Goal: Download file/media

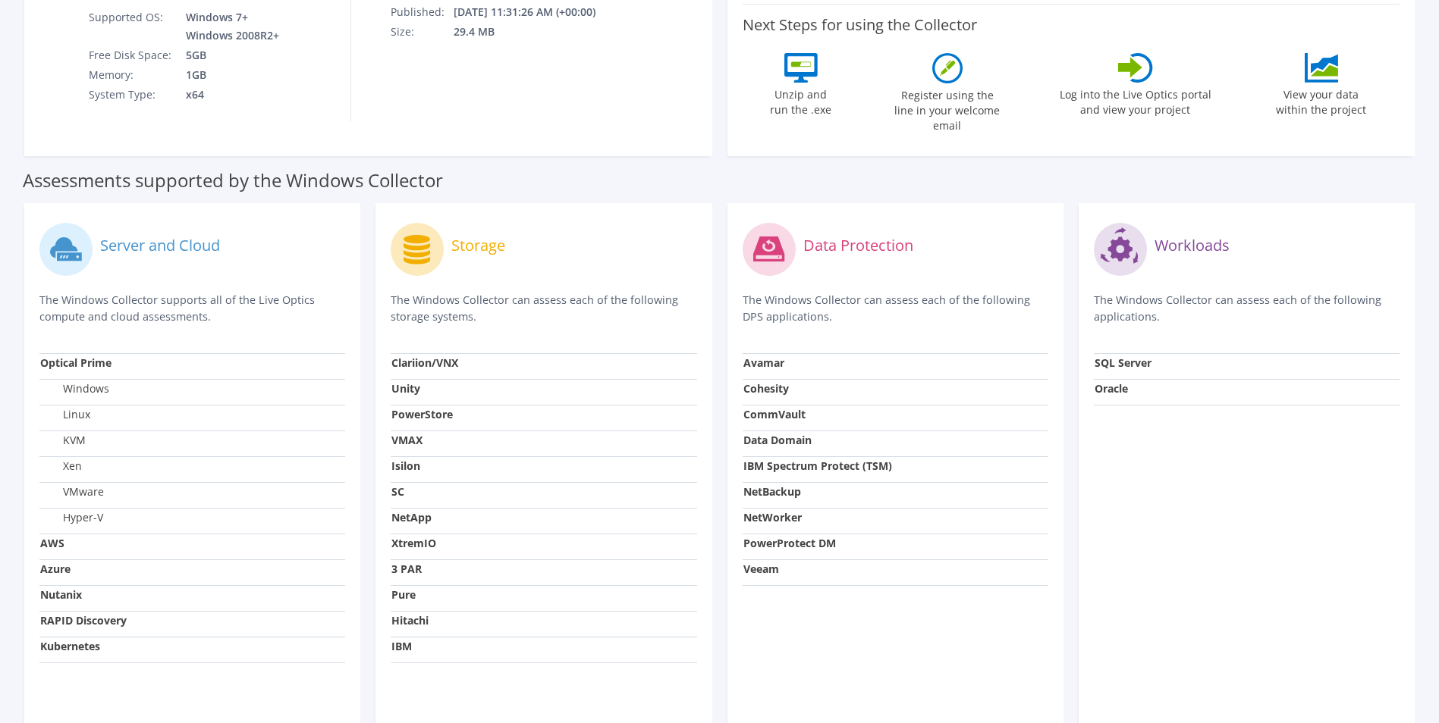
scroll to position [403, 0]
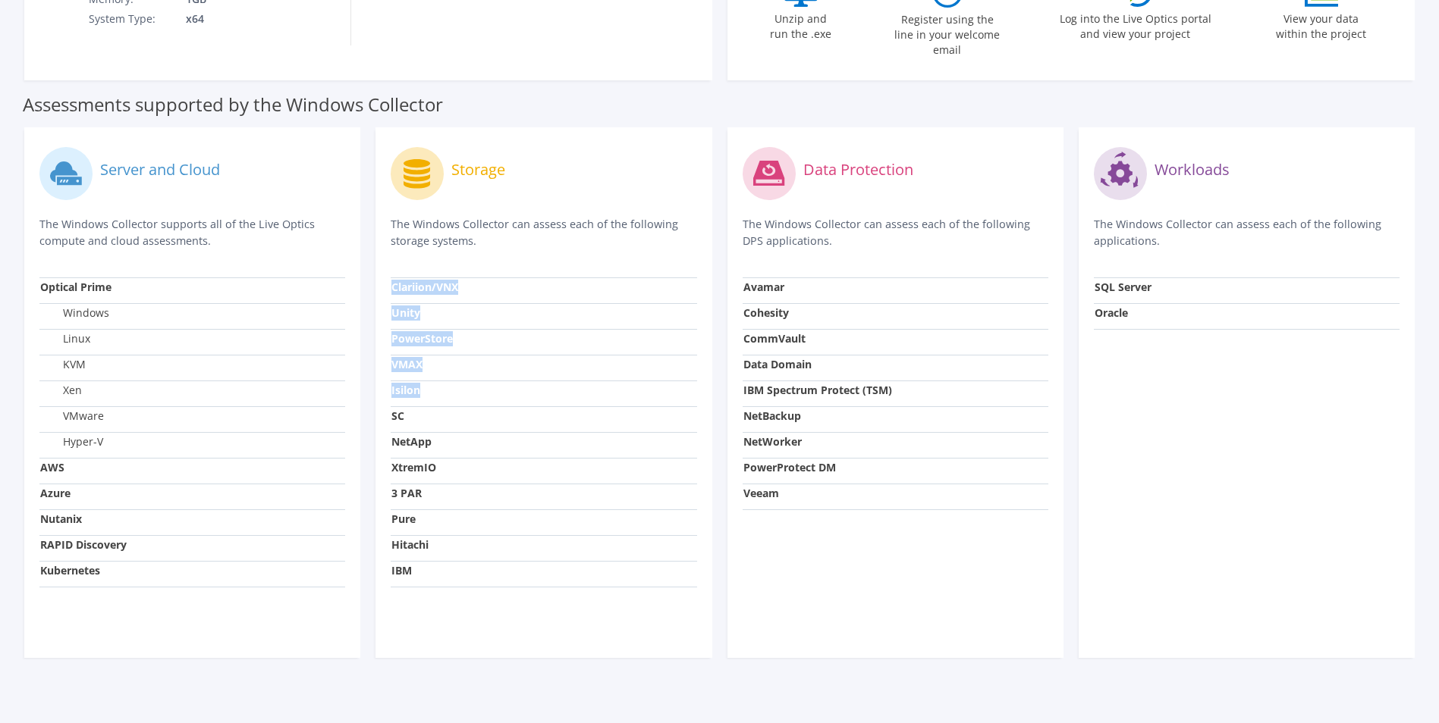
drag, startPoint x: 387, startPoint y: 375, endPoint x: 419, endPoint y: 375, distance: 31.8
click at [419, 375] on div "Storage The Windows Collector can assess each of the following storage systems.…" at bounding box center [543, 392] width 336 height 531
click at [419, 383] on strong "Isilon" at bounding box center [405, 390] width 29 height 14
drag, startPoint x: 419, startPoint y: 375, endPoint x: 391, endPoint y: 378, distance: 28.2
click at [391, 383] on strong "Isilon" at bounding box center [405, 390] width 29 height 14
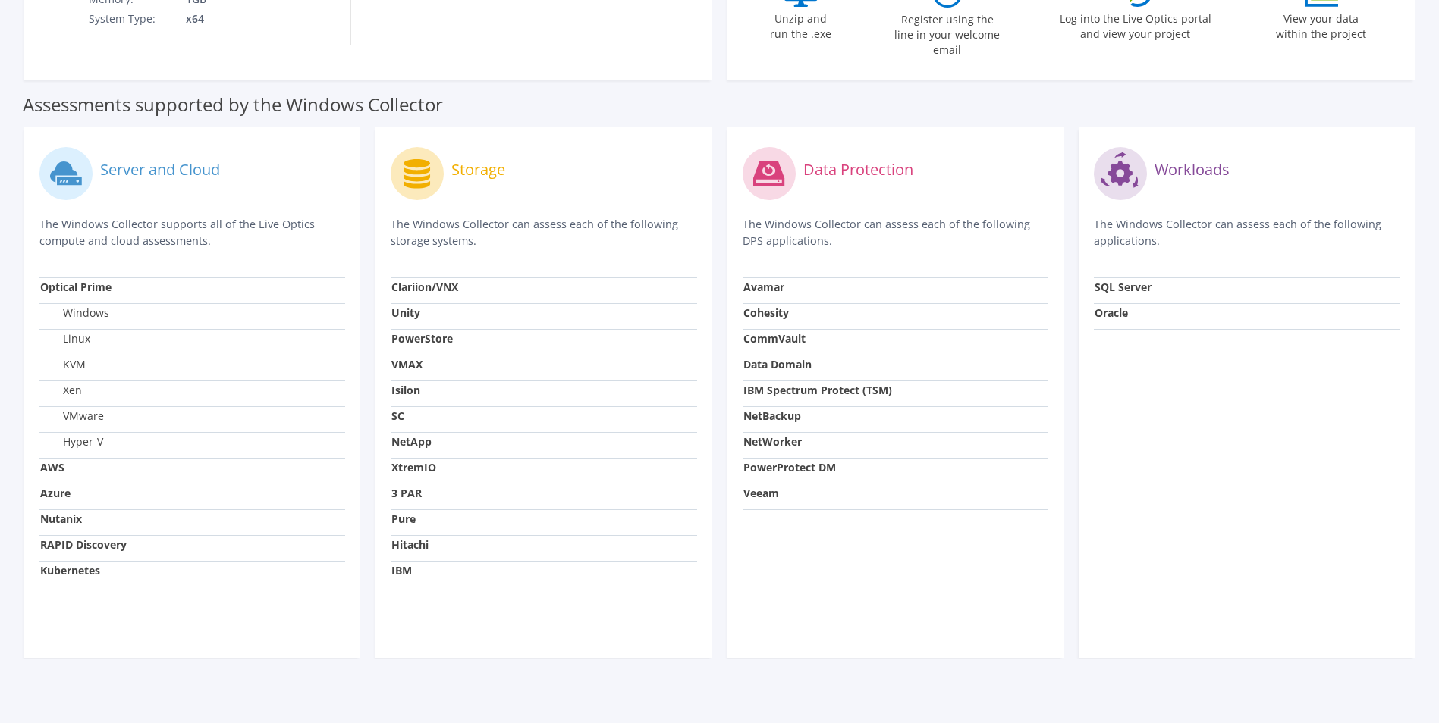
click at [383, 408] on div "Storage The Windows Collector can assess each of the following storage systems.…" at bounding box center [543, 392] width 336 height 531
